Goal: Transaction & Acquisition: Book appointment/travel/reservation

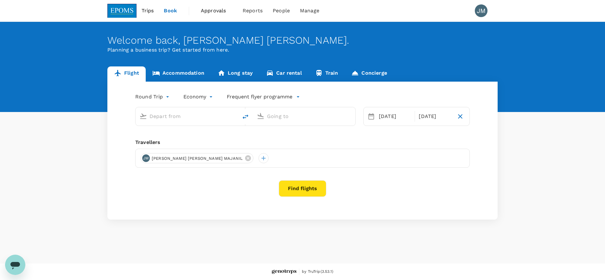
click at [161, 116] on input "text" at bounding box center [186, 116] width 75 height 10
click at [161, 100] on body "Trips Book Approvals 0 Reports People Manage JM Welcome back , [PERSON_NAME] [P…" at bounding box center [302, 140] width 605 height 280
click at [160, 112] on li "One-Way" at bounding box center [153, 111] width 38 height 11
type input "oneway"
click at [168, 119] on input "text" at bounding box center [186, 116] width 75 height 10
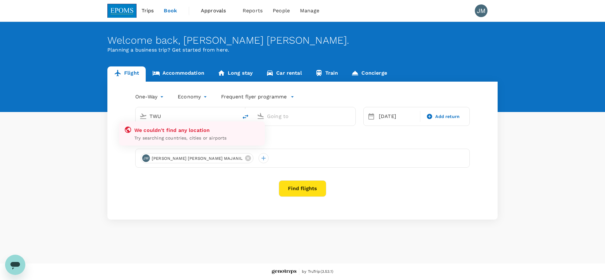
type input "TWUB"
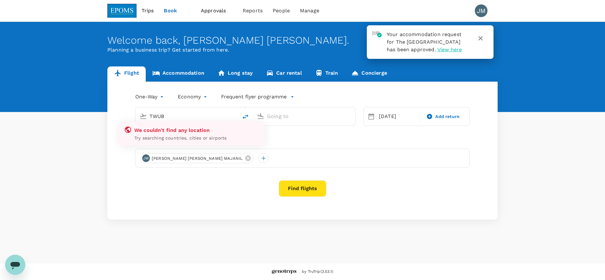
type input "roundtrip"
type input "Kota Kinabalu Intl (BKI)"
type input "Labuan (LBU)"
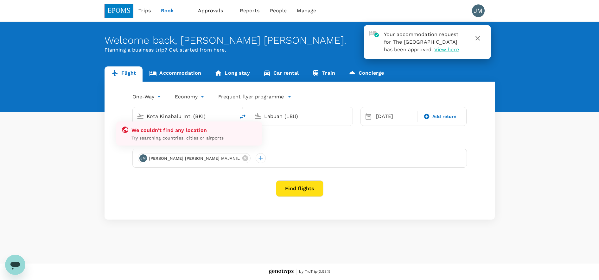
type input "Kota Kinabalu Intl (BKI"
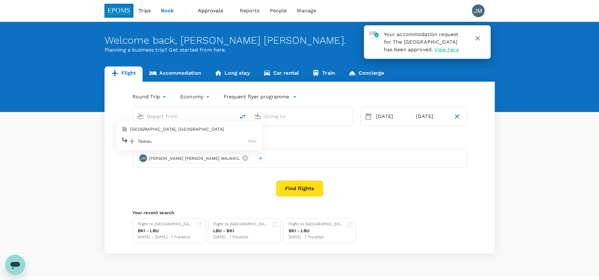
type input "Kota Kinabalu Intl (BKI)"
type input "Labuan (LBU)"
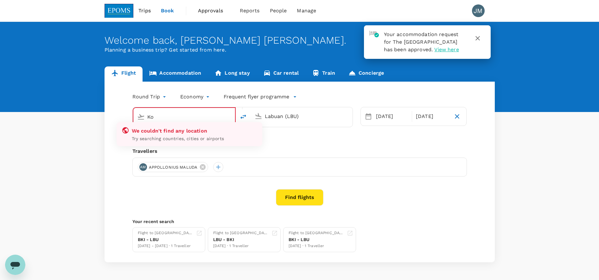
type input "K"
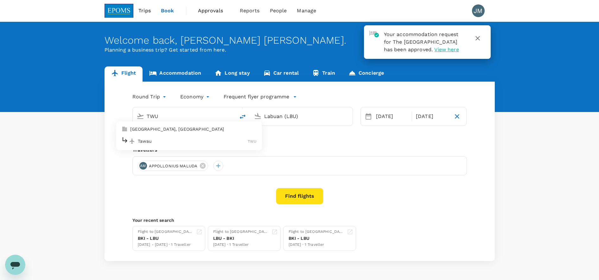
click at [195, 131] on p "[GEOGRAPHIC_DATA], [GEOGRAPHIC_DATA]" at bounding box center [193, 129] width 127 height 6
type input "[GEOGRAPHIC_DATA], [GEOGRAPHIC_DATA] (any)"
drag, startPoint x: 316, startPoint y: 119, endPoint x: 213, endPoint y: 121, distance: 102.9
click at [213, 121] on div "[GEOGRAPHIC_DATA], [GEOGRAPHIC_DATA] (any) Labuan (LBU)" at bounding box center [242, 116] width 220 height 19
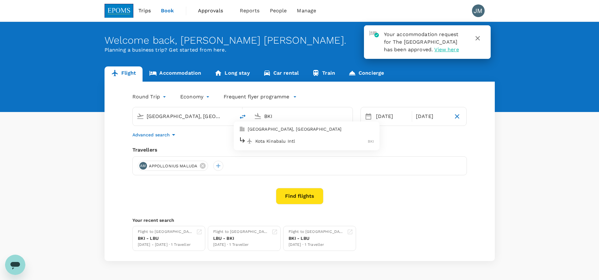
click at [303, 143] on p "Kota Kinabalu Intl" at bounding box center [311, 141] width 113 height 6
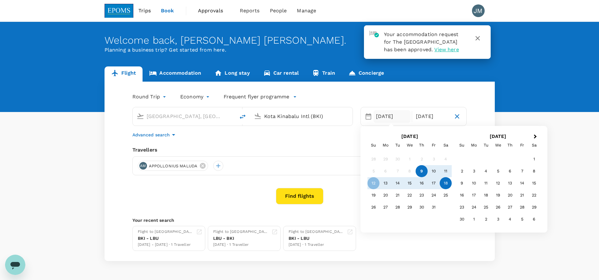
type input "Kota Kinabalu Intl (BKI)"
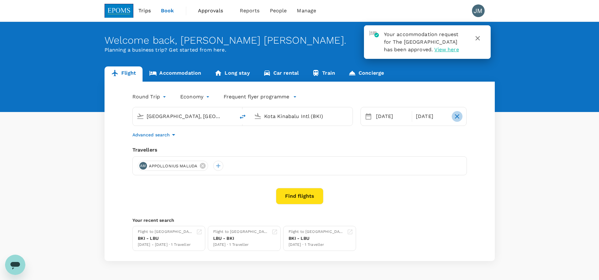
click at [453, 120] on icon "button" at bounding box center [457, 117] width 8 height 8
type input "oneway"
click at [202, 167] on icon at bounding box center [203, 166] width 6 height 6
click at [141, 167] on div at bounding box center [143, 166] width 10 height 10
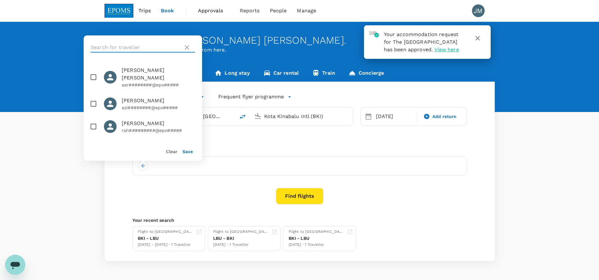
click at [163, 51] on input "text" at bounding box center [136, 47] width 90 height 10
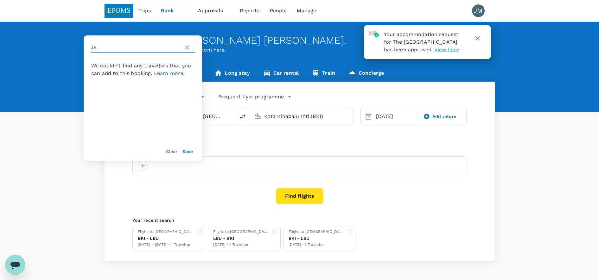
type input "JE"
click at [187, 47] on icon at bounding box center [187, 47] width 4 height 4
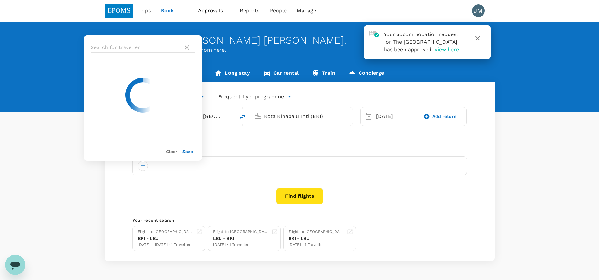
click at [144, 171] on div at bounding box center [299, 165] width 334 height 19
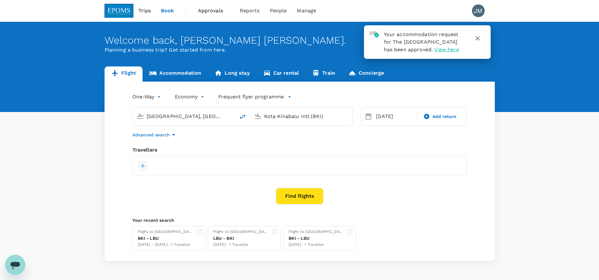
click at [144, 170] on div at bounding box center [143, 166] width 10 height 10
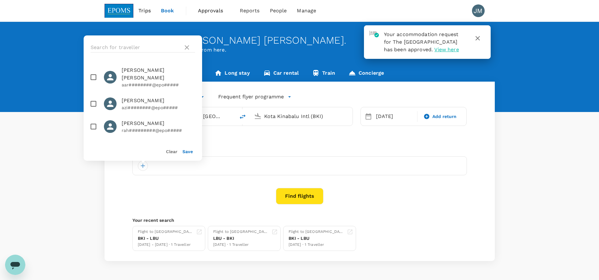
click at [125, 77] on span "[PERSON_NAME] [PERSON_NAME]" at bounding box center [158, 73] width 73 height 15
checkbox input "true"
click at [182, 148] on div "Save" at bounding box center [185, 148] width 16 height 13
click at [183, 150] on button "Save" at bounding box center [187, 151] width 10 height 5
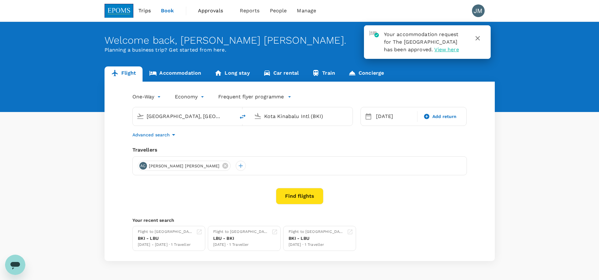
click at [304, 197] on button "Find flights" at bounding box center [299, 196] width 47 height 16
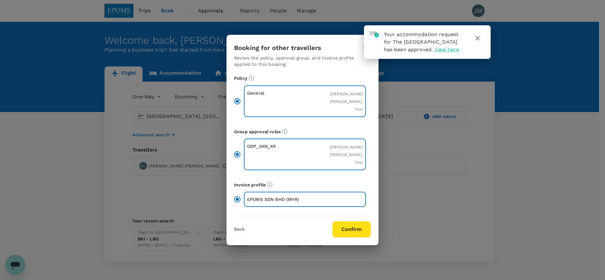
click at [342, 227] on button "Confirm" at bounding box center [351, 229] width 39 height 16
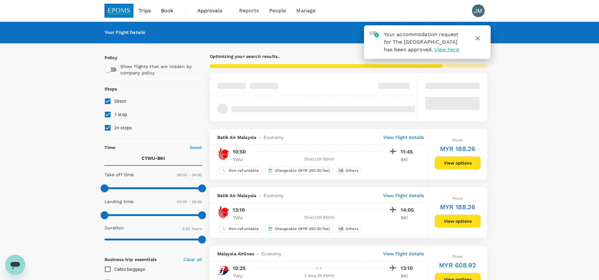
click at [130, 114] on label "1 stop" at bounding box center [149, 114] width 96 height 13
click at [114, 114] on input "1 stop" at bounding box center [107, 114] width 13 height 13
checkbox input "false"
click at [129, 123] on label "2+ stops" at bounding box center [149, 127] width 96 height 13
click at [114, 123] on input "2+ stops" at bounding box center [107, 127] width 13 height 13
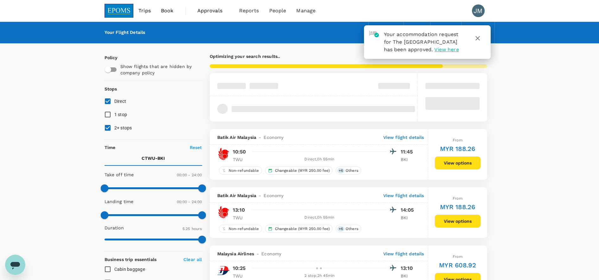
checkbox input "false"
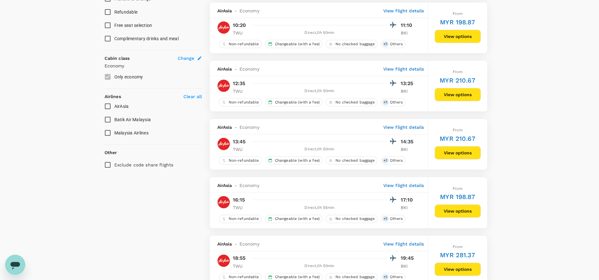
scroll to position [356, 0]
